Goal: Navigation & Orientation: Go to known website

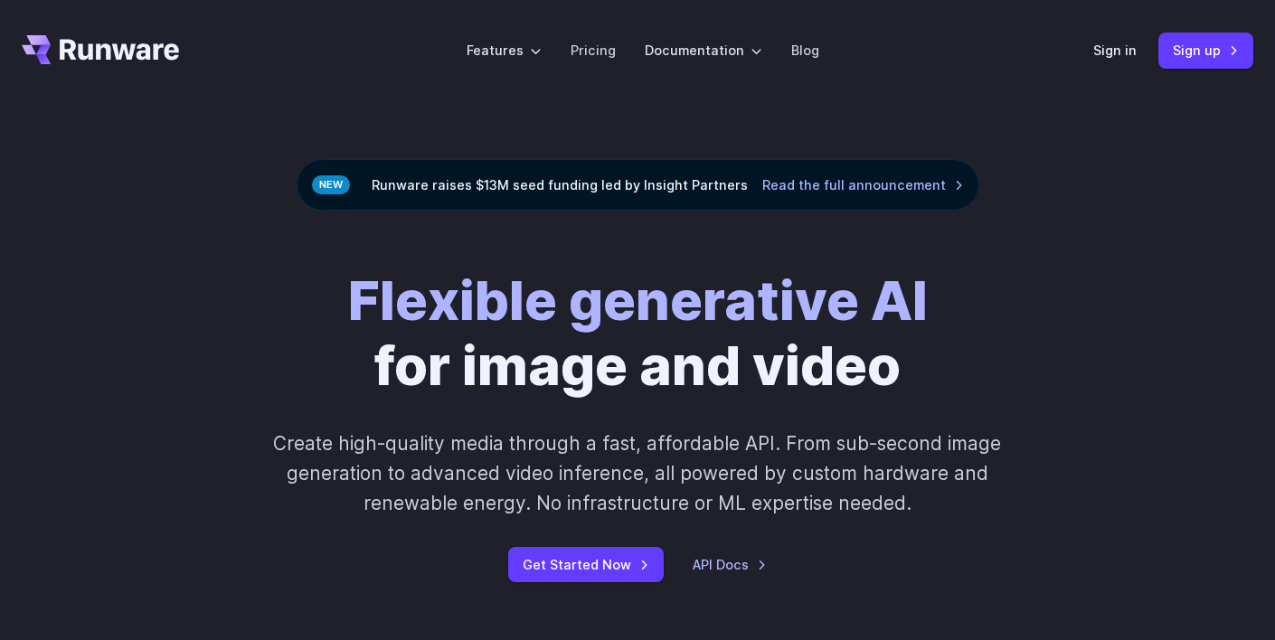
click at [171, 49] on icon "Go to /" at bounding box center [100, 49] width 157 height 29
